Goal: Transaction & Acquisition: Purchase product/service

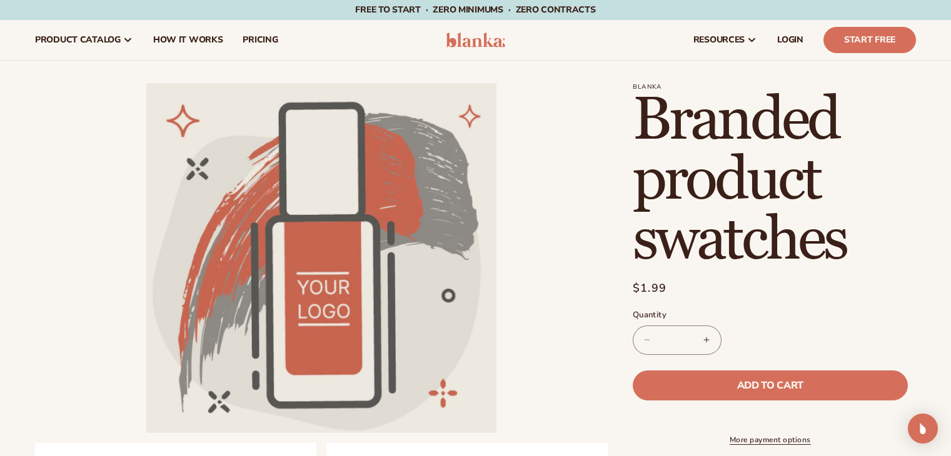
scroll to position [314, 0]
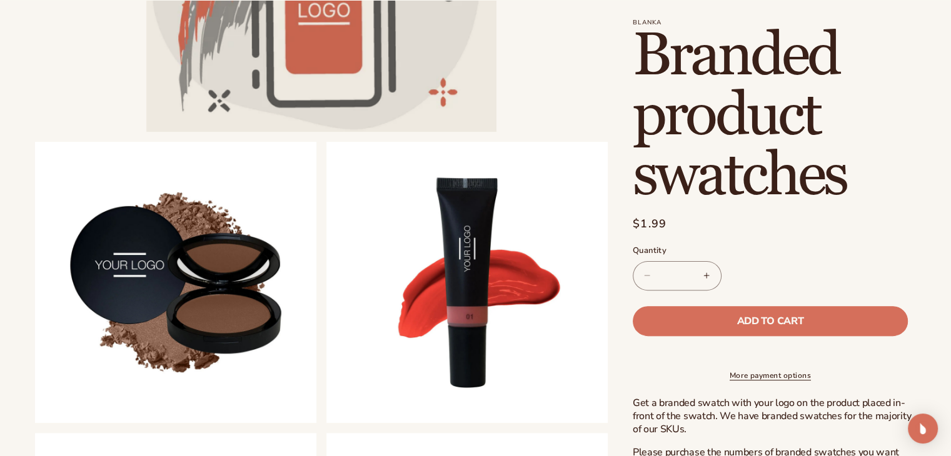
click at [675, 279] on input "*" at bounding box center [676, 275] width 31 height 29
click at [799, 206] on h1 "Branded product swatches" at bounding box center [774, 116] width 283 height 180
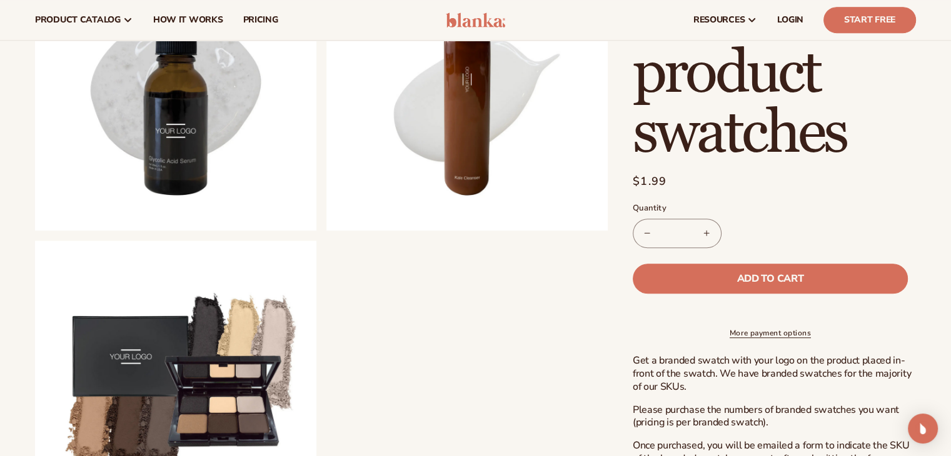
scroll to position [785, 0]
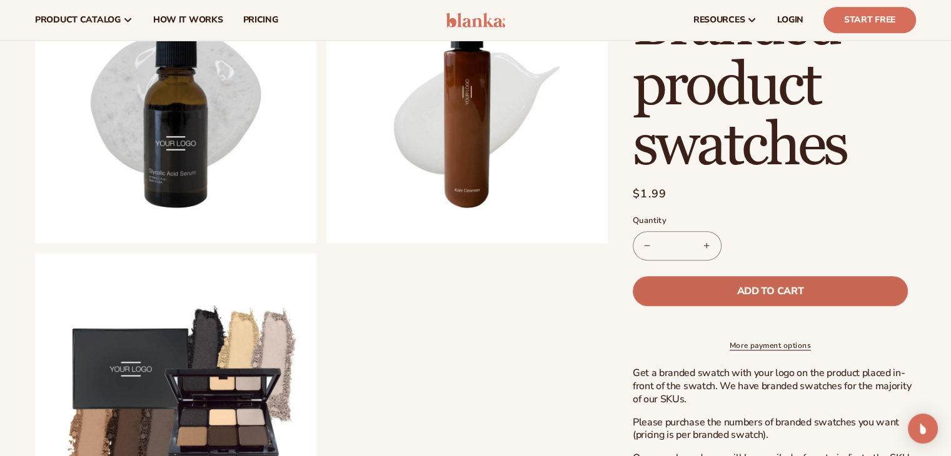
click at [847, 276] on button "Add to cart" at bounding box center [770, 291] width 275 height 30
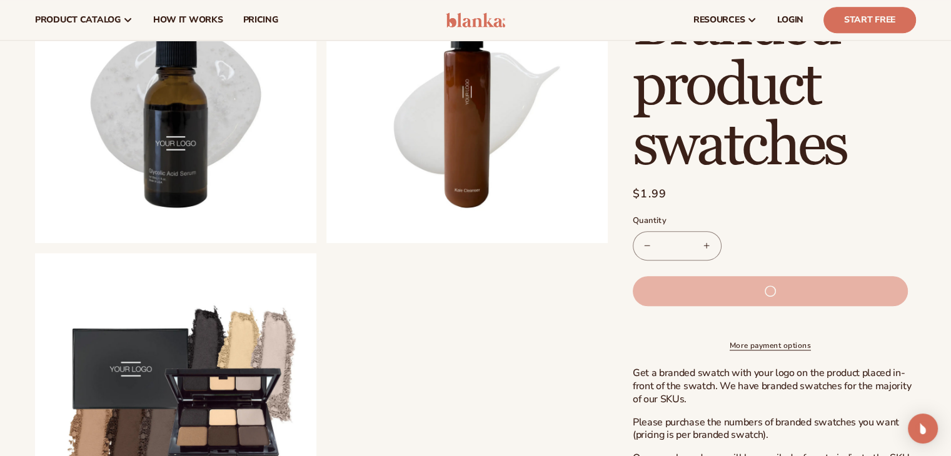
type input "*"
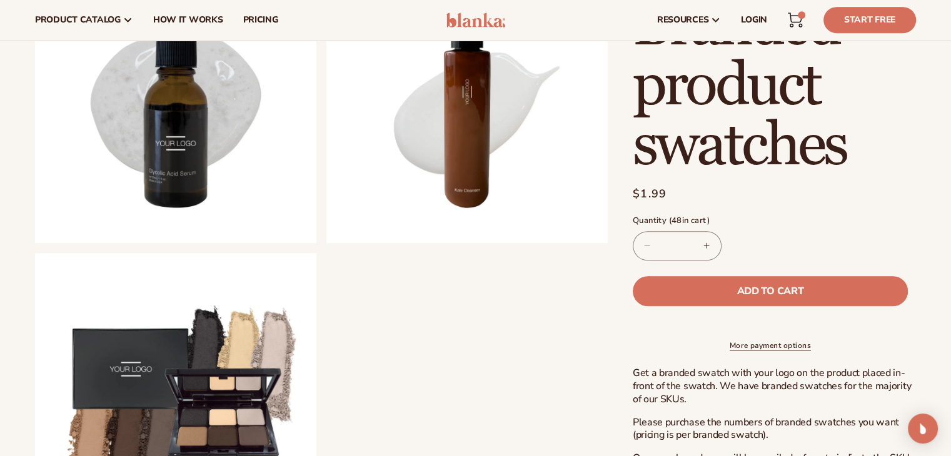
click at [800, 22] on icon at bounding box center [795, 17] width 14 height 9
